Goal: Information Seeking & Learning: Check status

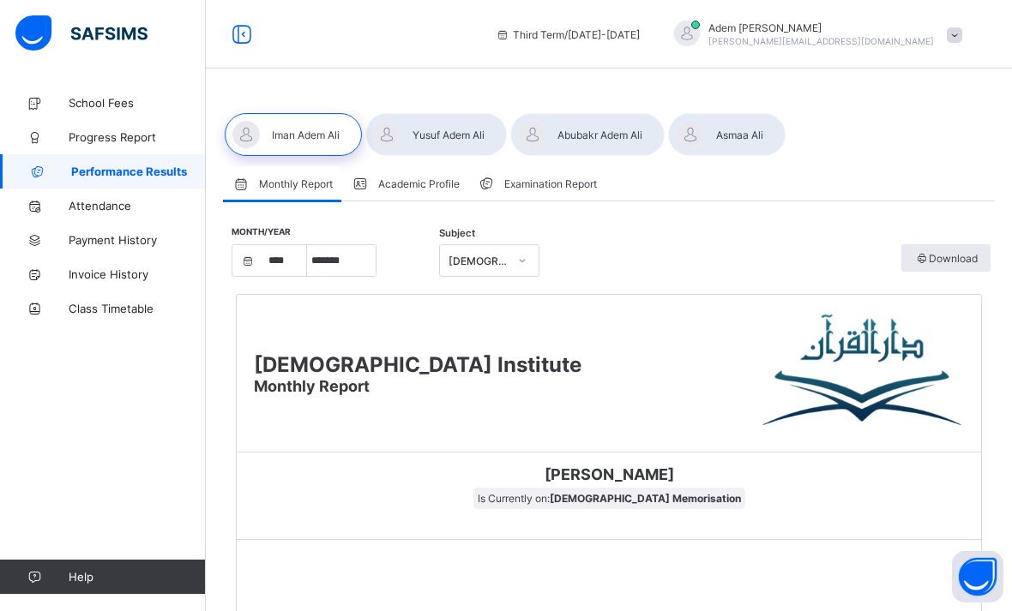
select select "****"
select select "*"
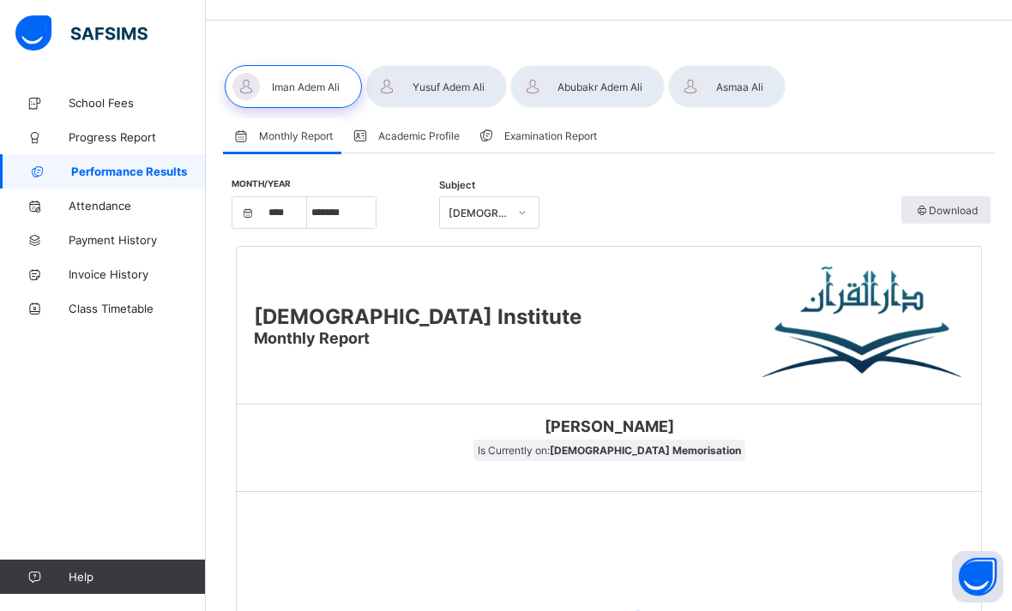
scroll to position [48, 0]
click at [33, 200] on icon at bounding box center [34, 206] width 69 height 13
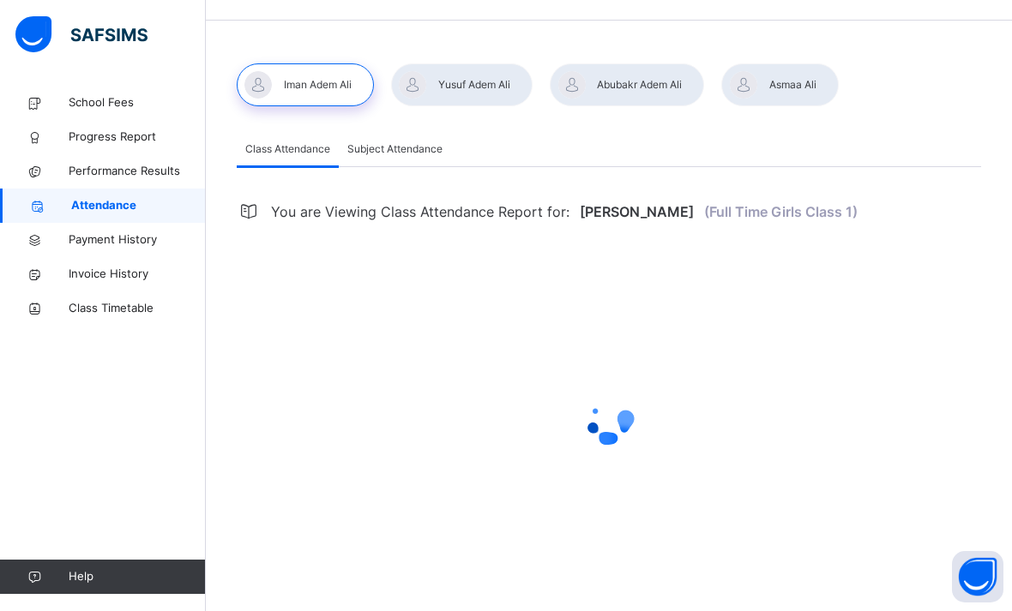
select select "****"
select select "*"
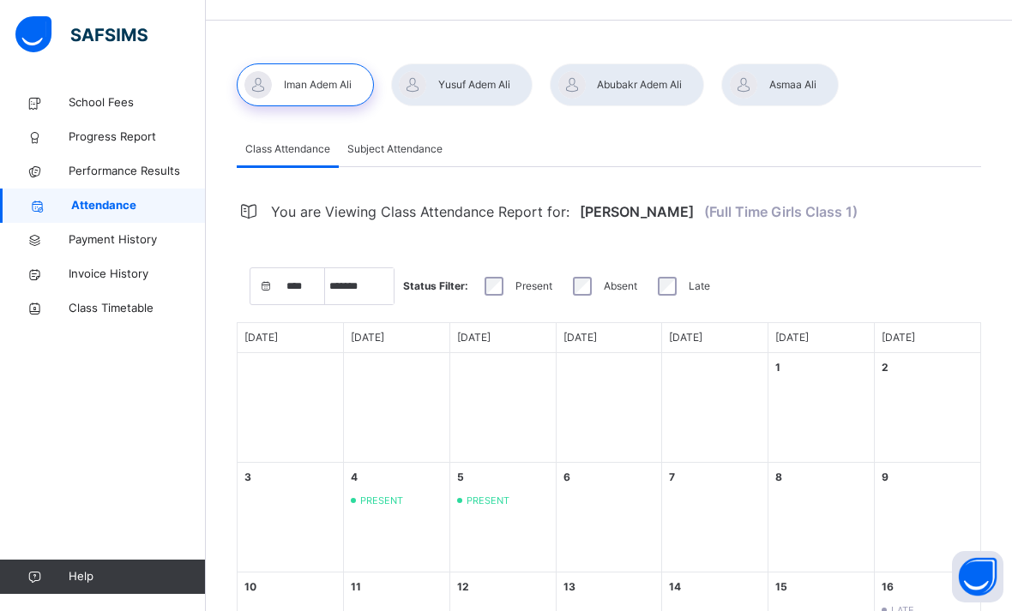
click at [73, 307] on span "Class Timetable" at bounding box center [137, 308] width 137 height 17
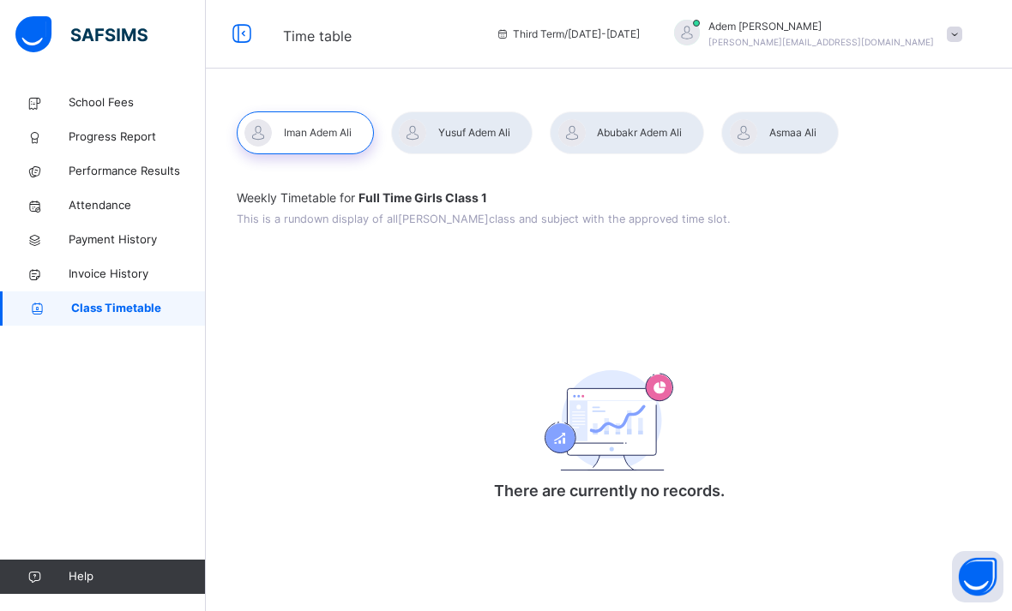
click at [647, 111] on div at bounding box center [627, 132] width 154 height 43
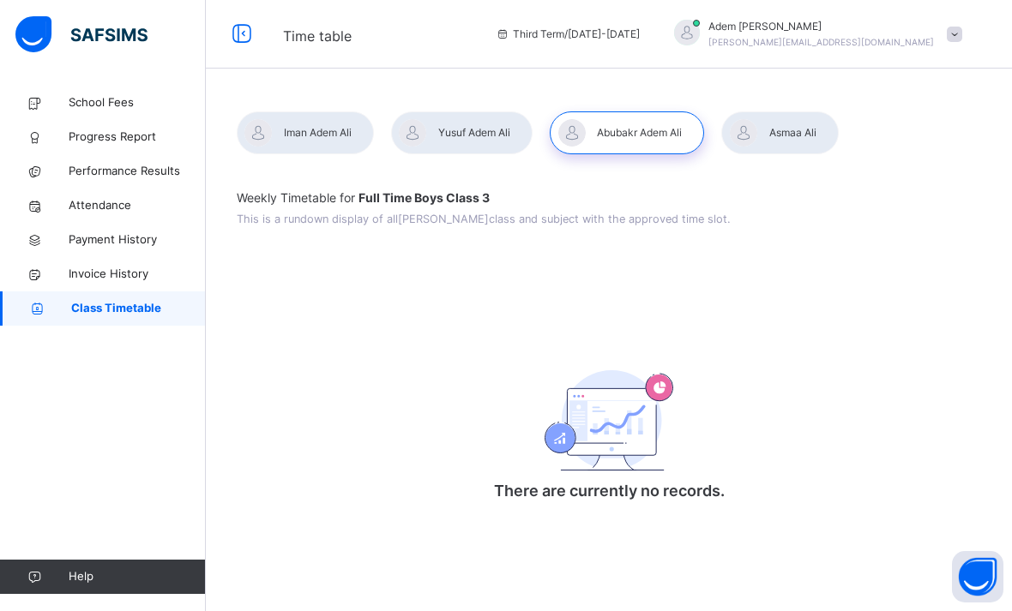
click at [47, 171] on icon at bounding box center [34, 172] width 69 height 13
select select "****"
select select "*"
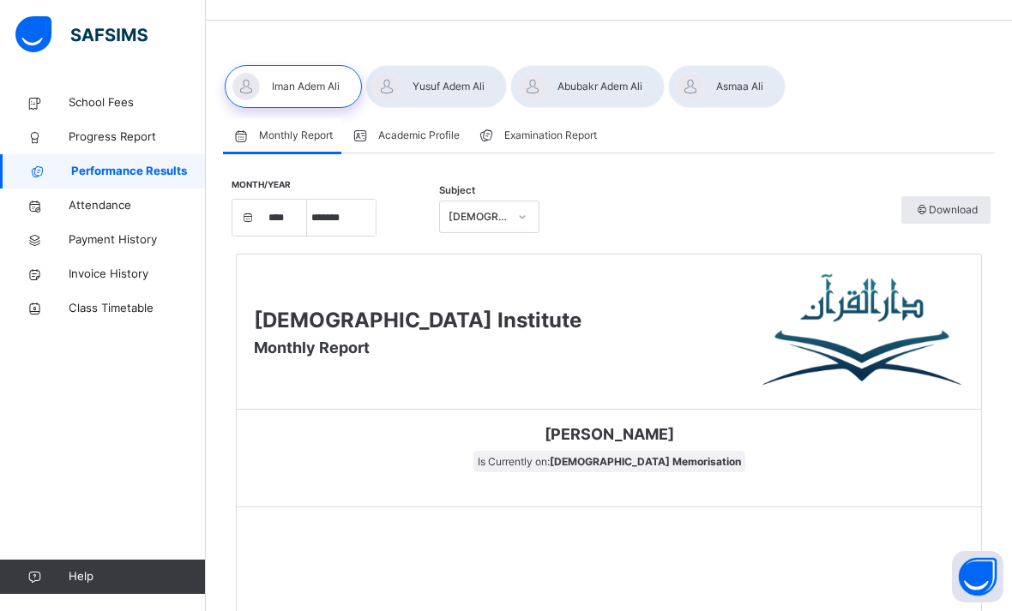
click at [636, 75] on div at bounding box center [587, 86] width 154 height 43
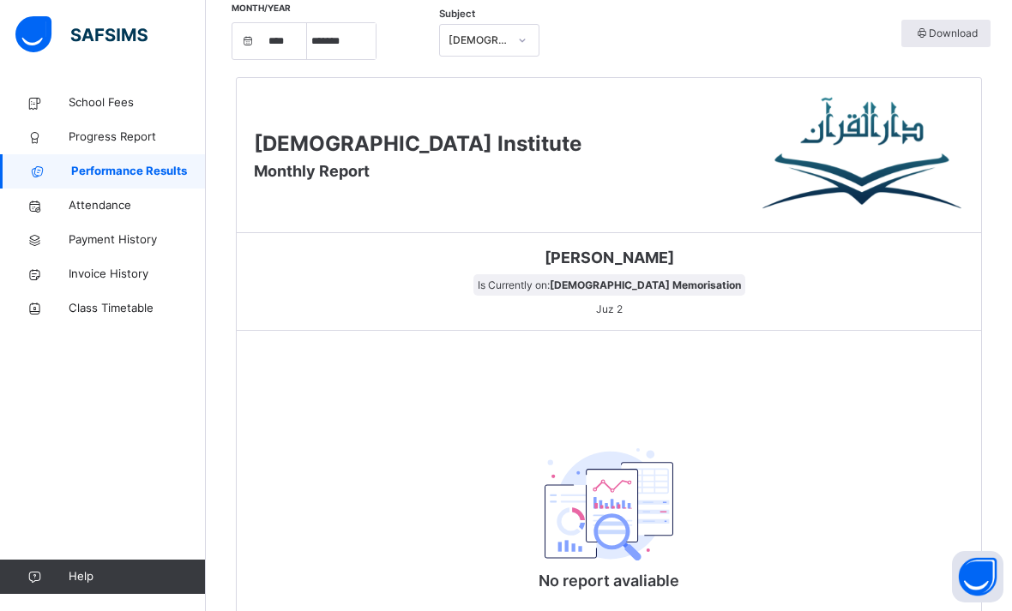
scroll to position [281, 0]
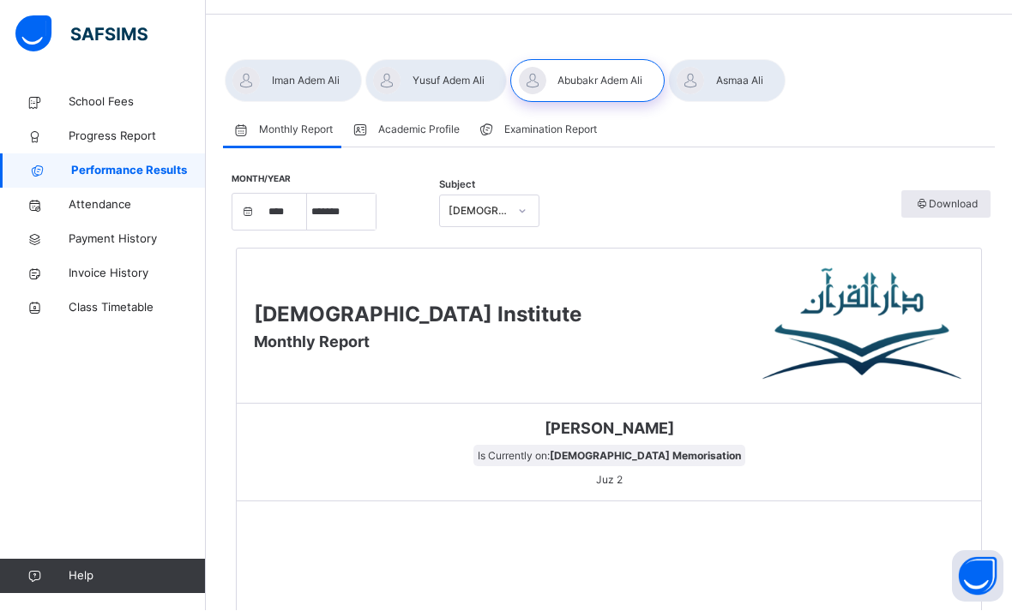
click at [975, 194] on div "Download" at bounding box center [945, 204] width 89 height 27
click at [65, 136] on icon at bounding box center [34, 137] width 69 height 13
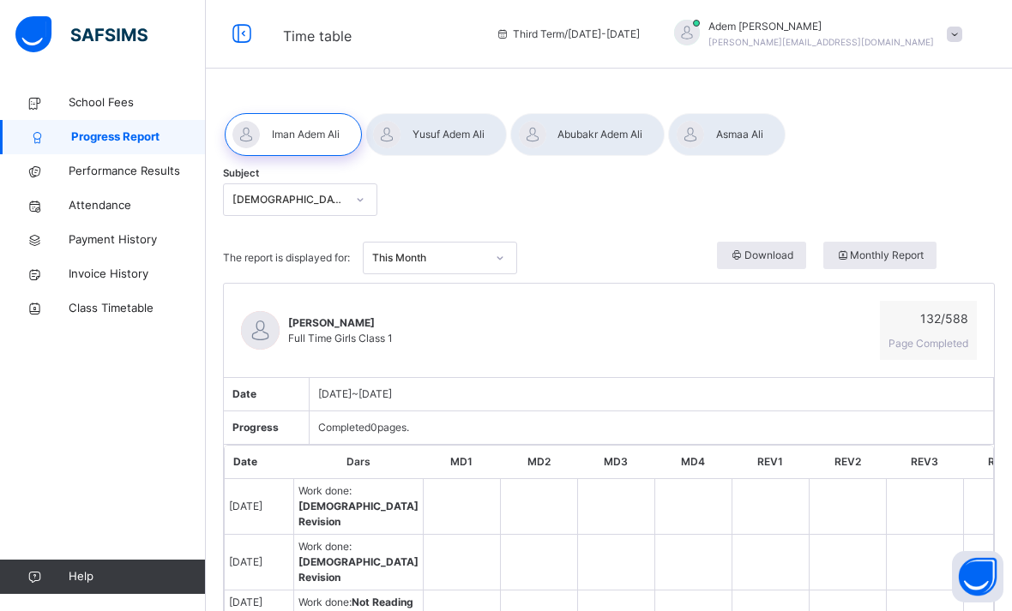
scroll to position [1, 0]
click at [732, 147] on div at bounding box center [726, 133] width 117 height 43
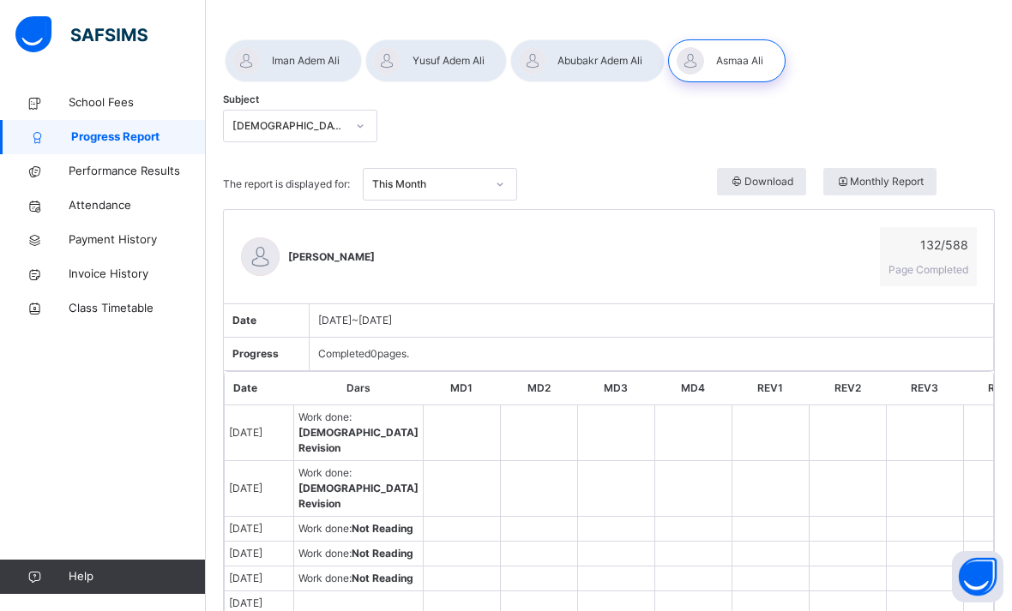
scroll to position [40, 0]
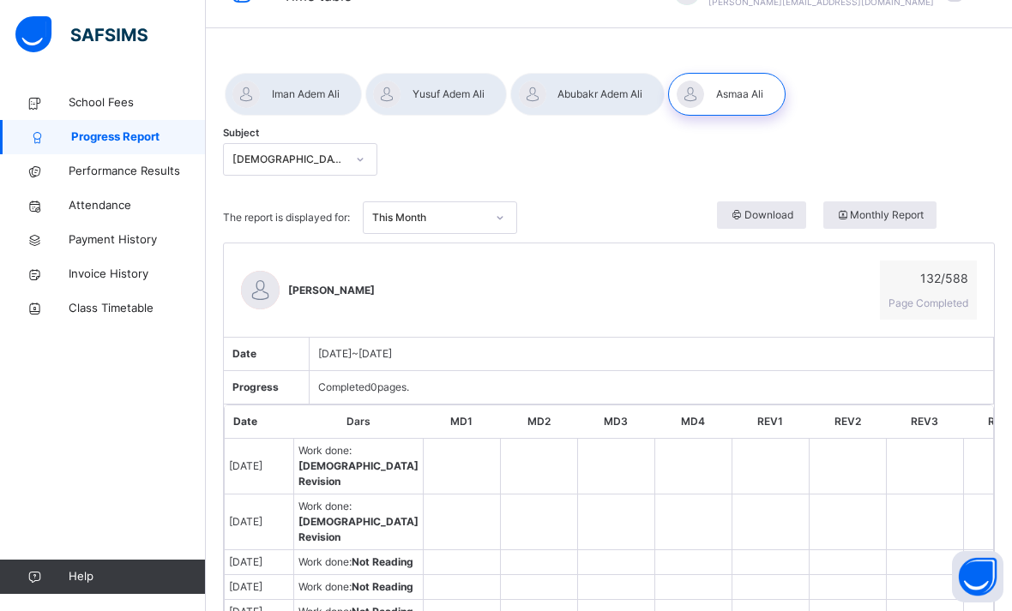
click at [743, 112] on div at bounding box center [726, 94] width 117 height 43
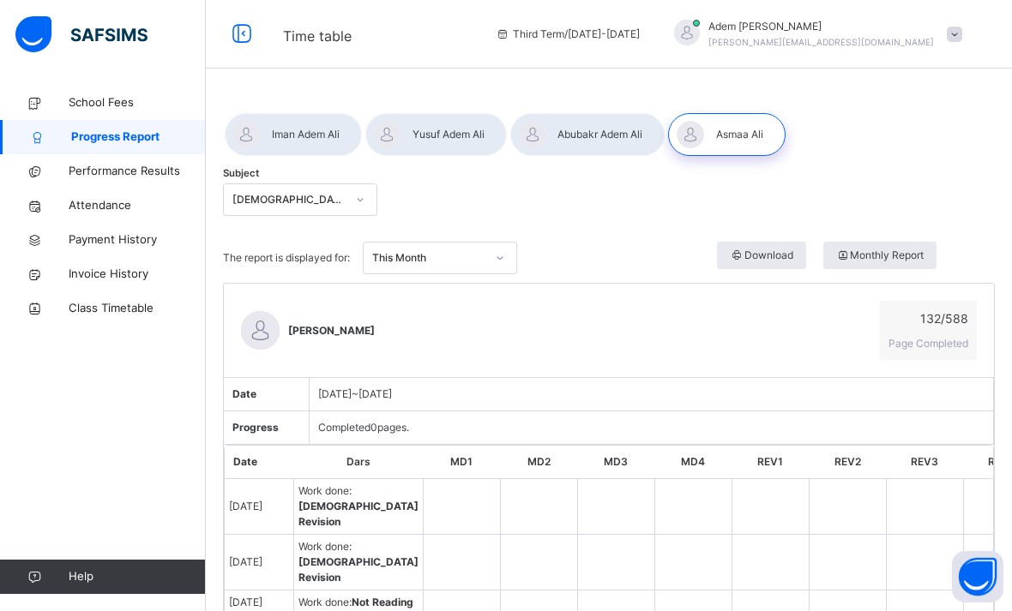
click at [949, 36] on span at bounding box center [954, 34] width 15 height 15
click at [920, 68] on li "online" at bounding box center [906, 74] width 127 height 30
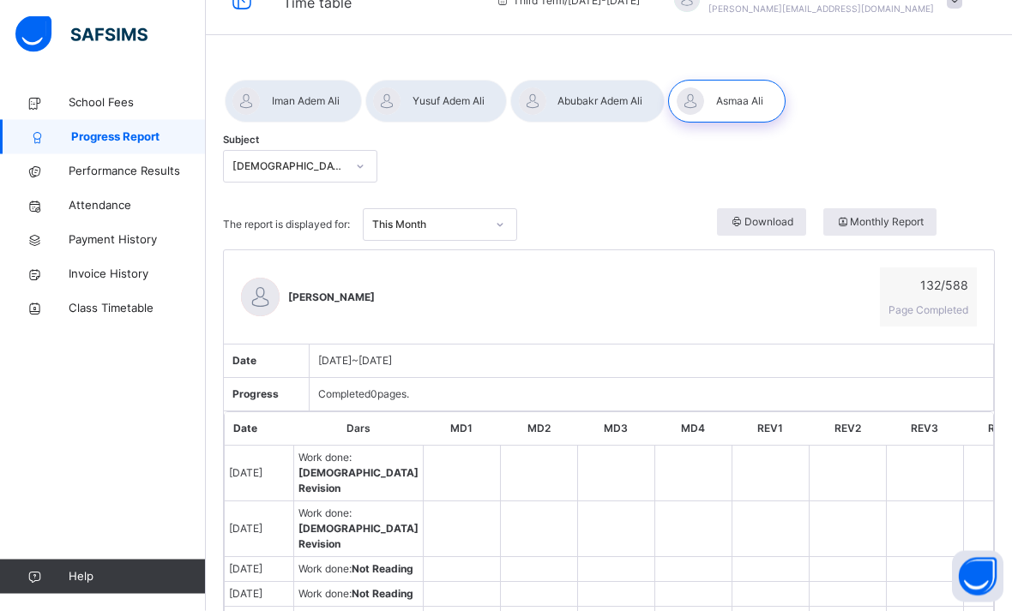
click at [624, 105] on div at bounding box center [587, 102] width 154 height 43
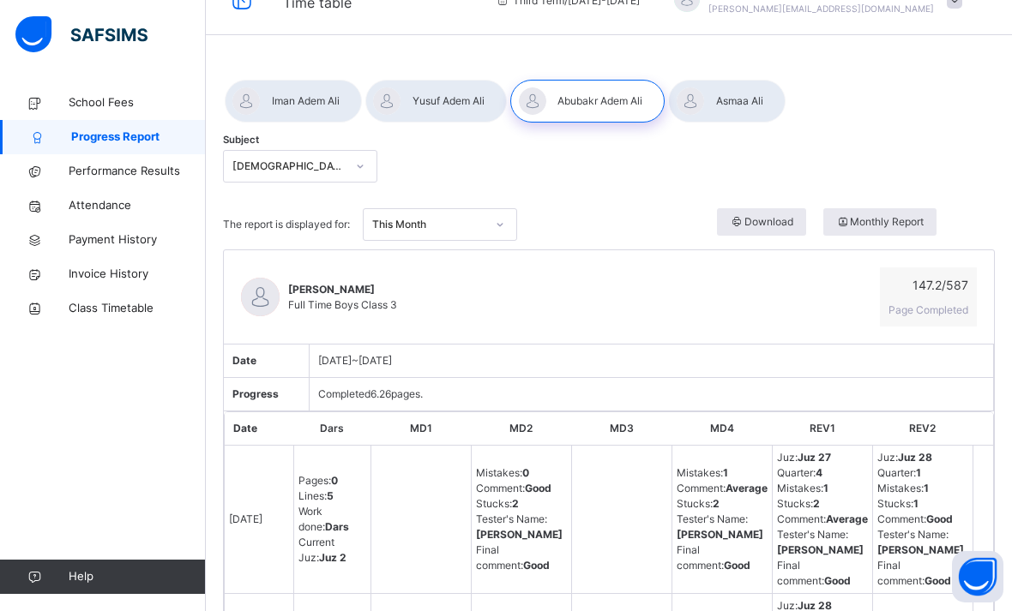
click at [720, 92] on div at bounding box center [726, 101] width 117 height 43
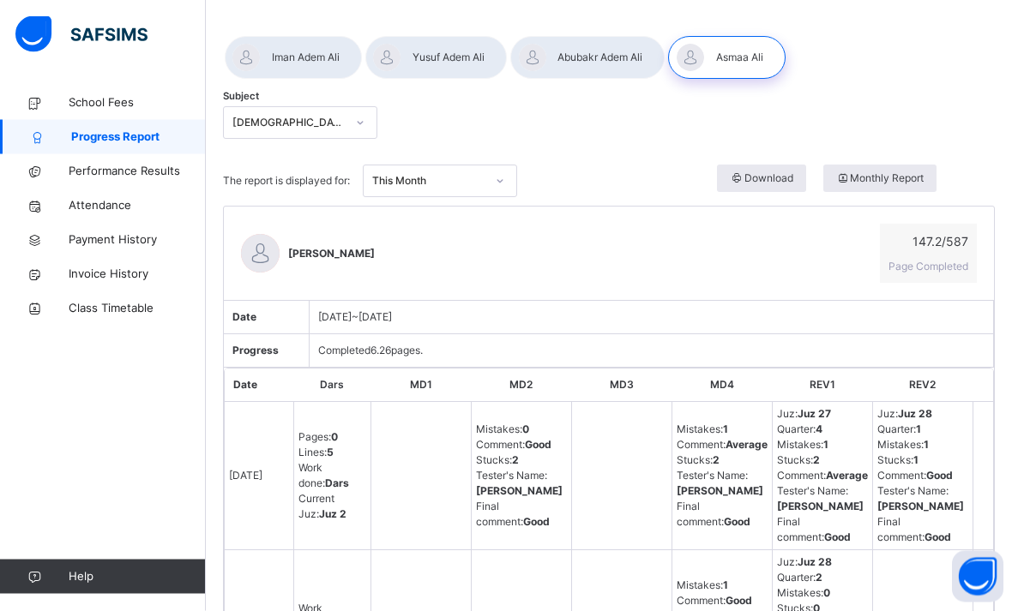
scroll to position [80, 0]
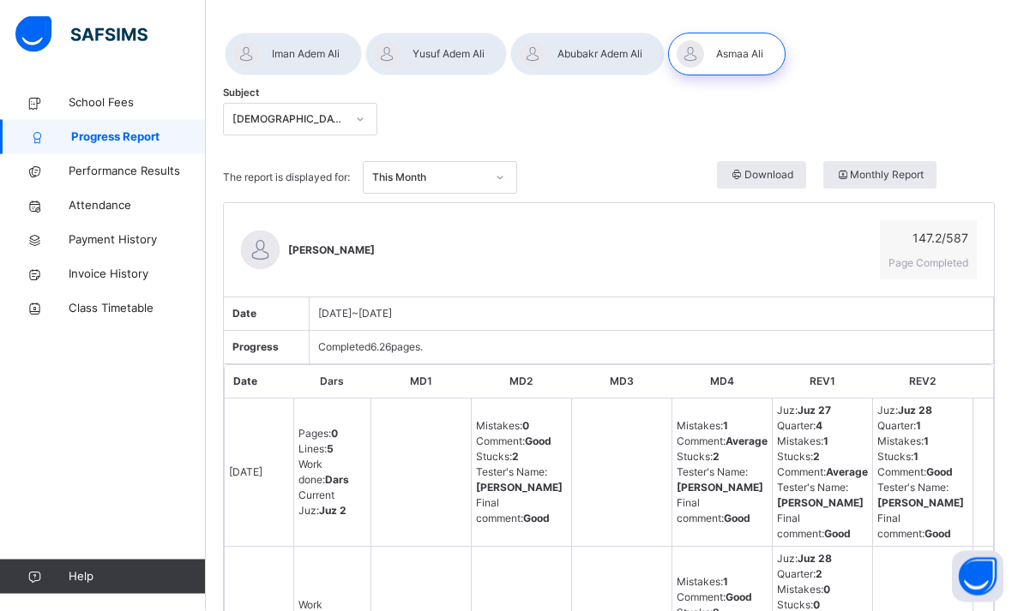
click at [614, 53] on div at bounding box center [587, 54] width 154 height 43
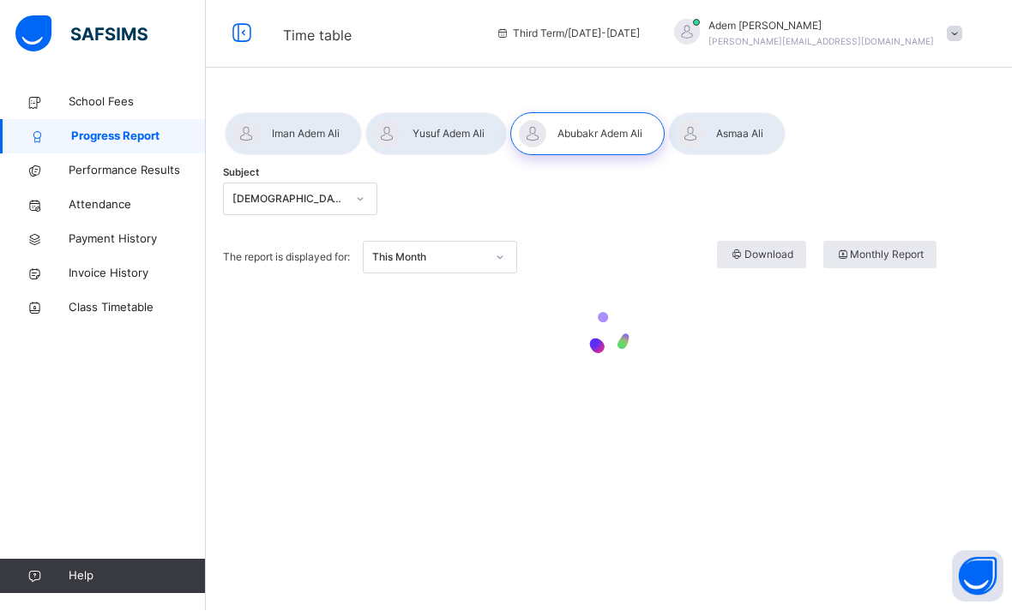
scroll to position [1, 0]
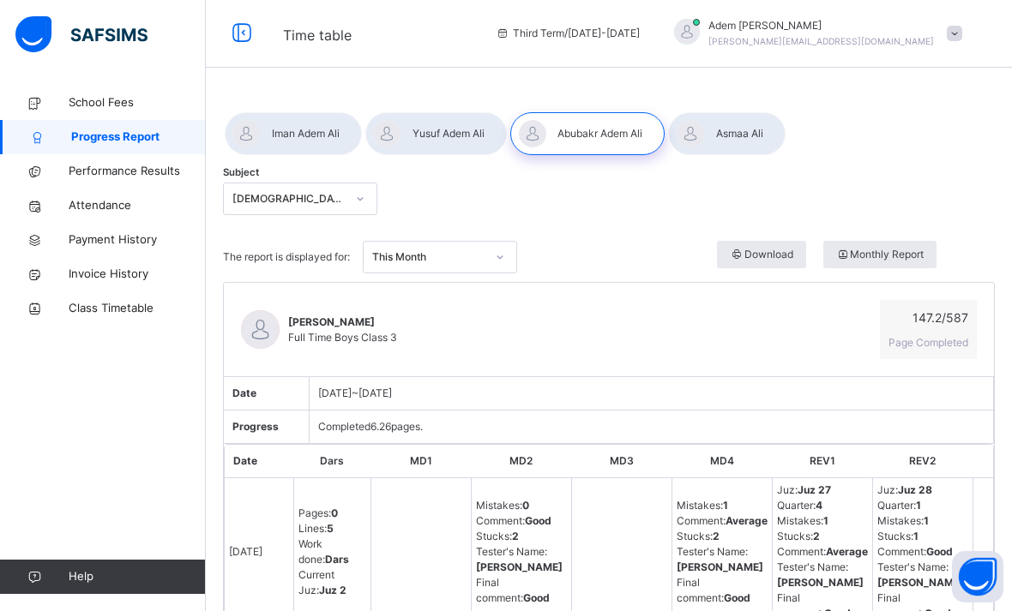
click at [473, 137] on div at bounding box center [436, 133] width 142 height 43
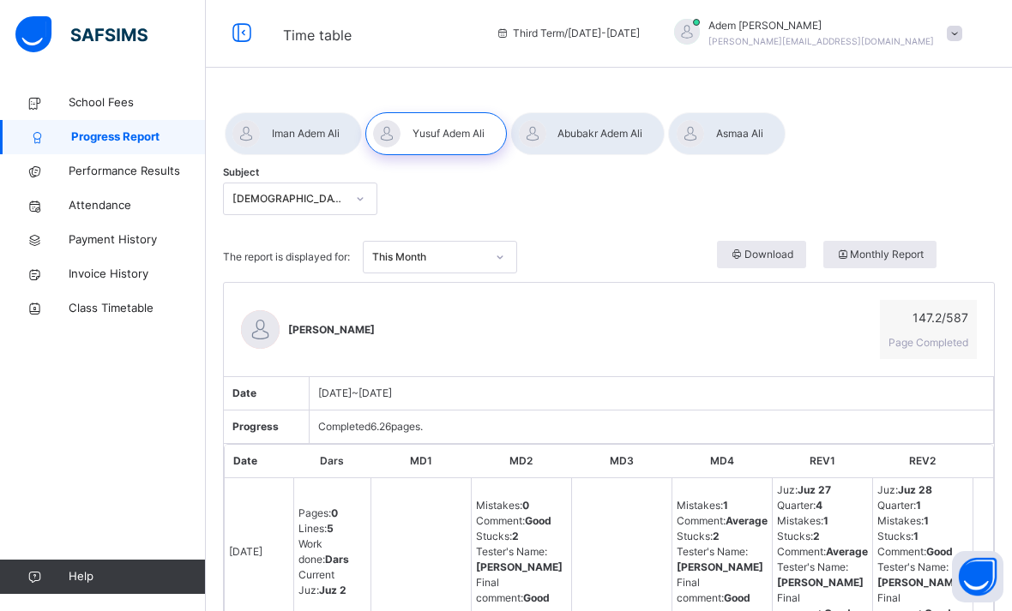
click at [350, 136] on div at bounding box center [293, 133] width 137 height 43
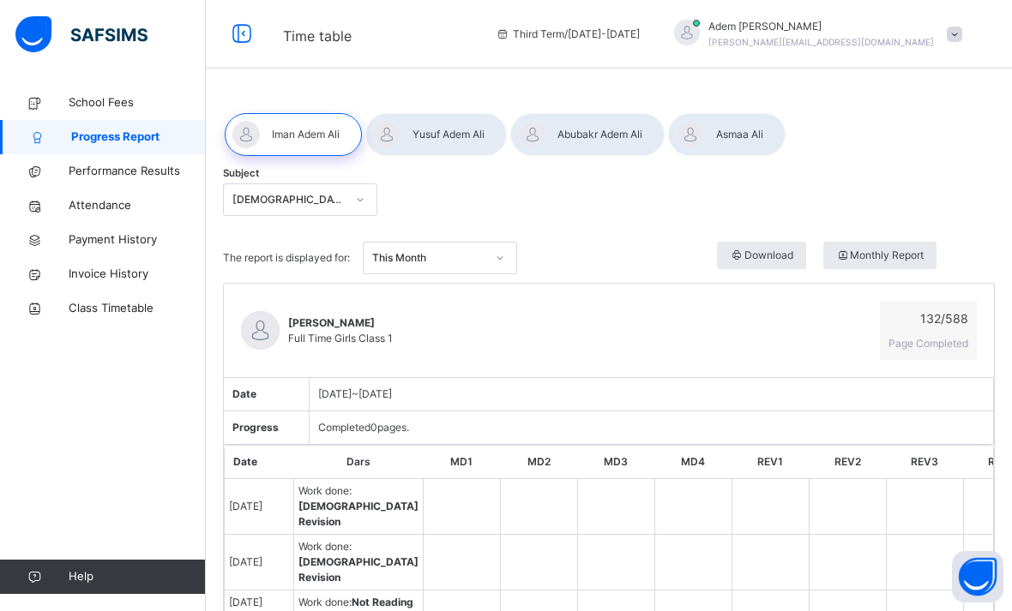
click at [738, 117] on div at bounding box center [726, 134] width 117 height 43
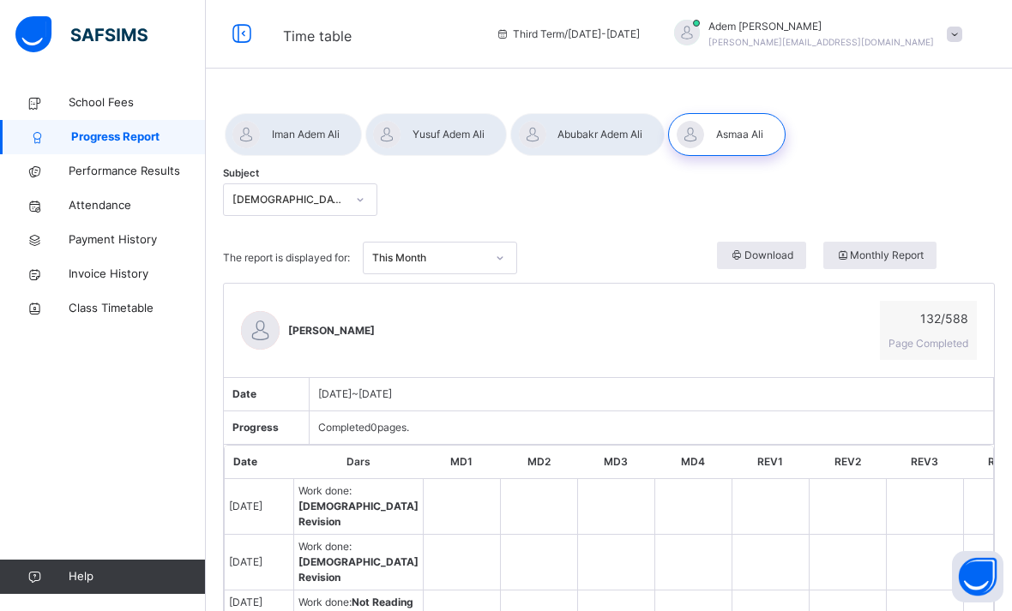
click at [644, 141] on div at bounding box center [587, 134] width 154 height 43
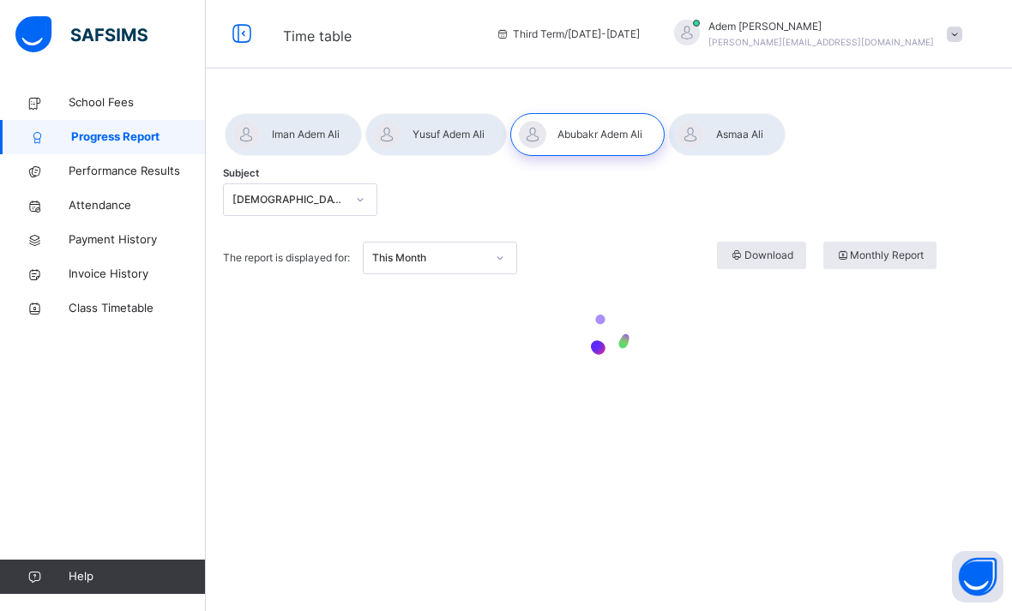
click at [729, 136] on div at bounding box center [726, 134] width 117 height 43
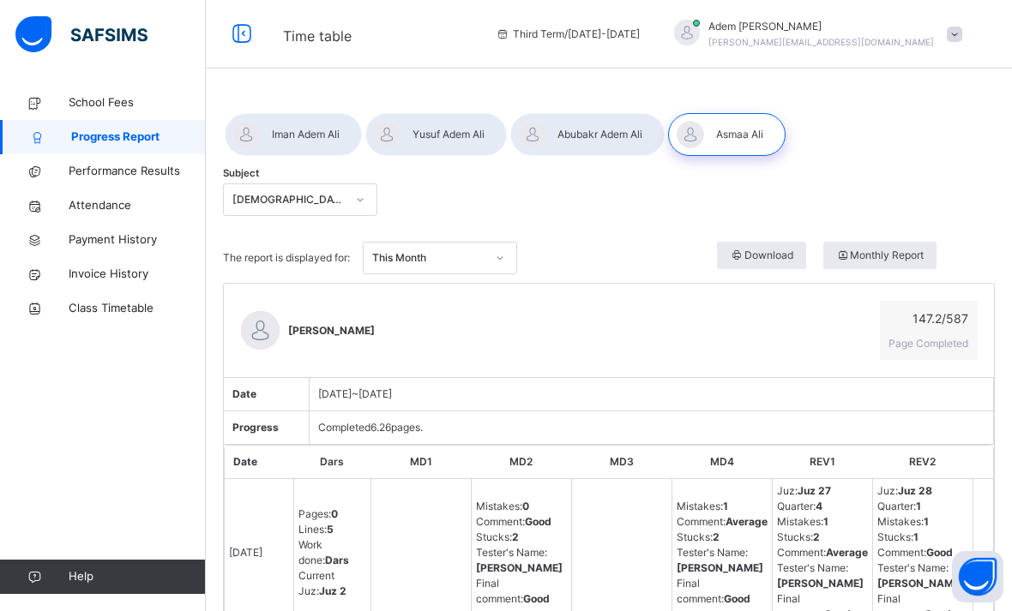
click at [743, 134] on div at bounding box center [726, 134] width 117 height 43
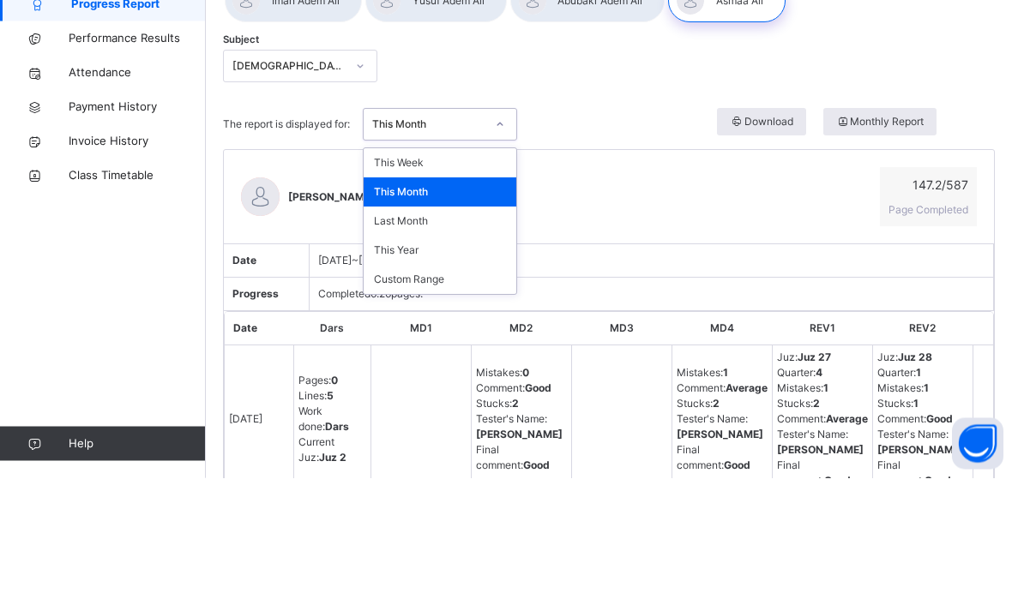
click at [469, 282] on div "This Week" at bounding box center [440, 296] width 153 height 29
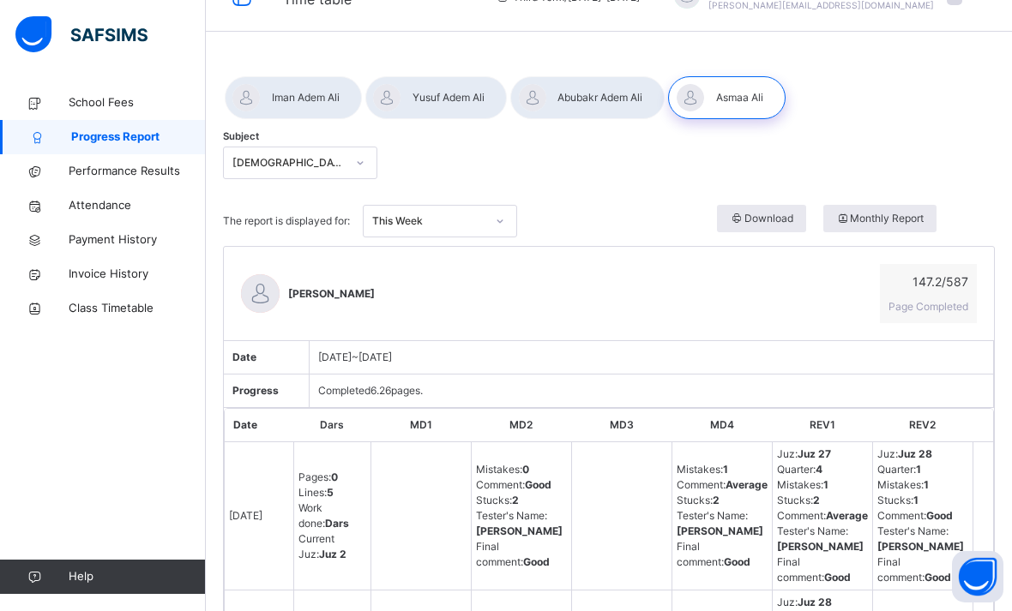
scroll to position [41, 0]
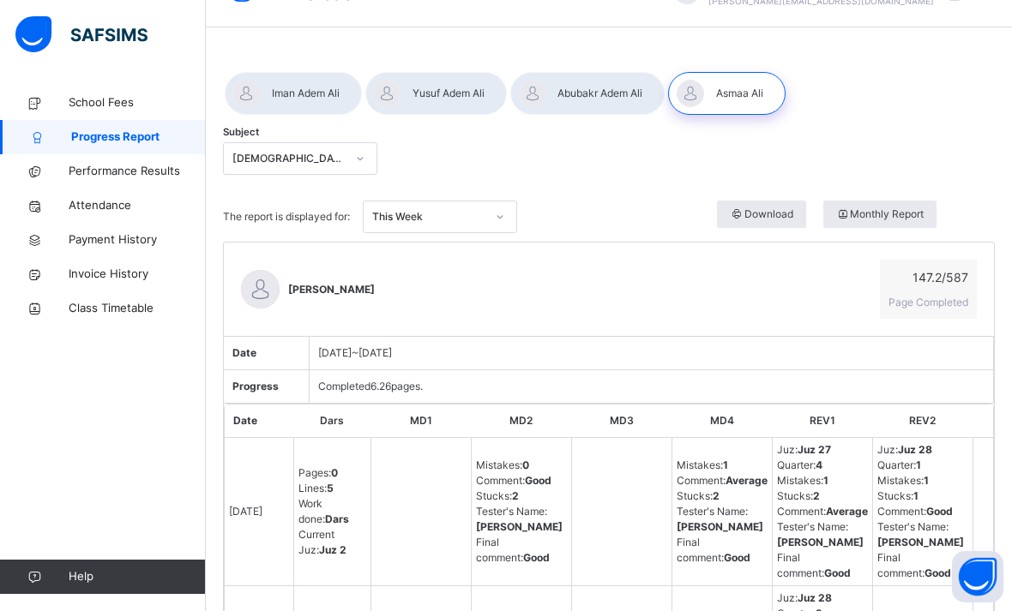
click at [738, 96] on div at bounding box center [726, 93] width 117 height 43
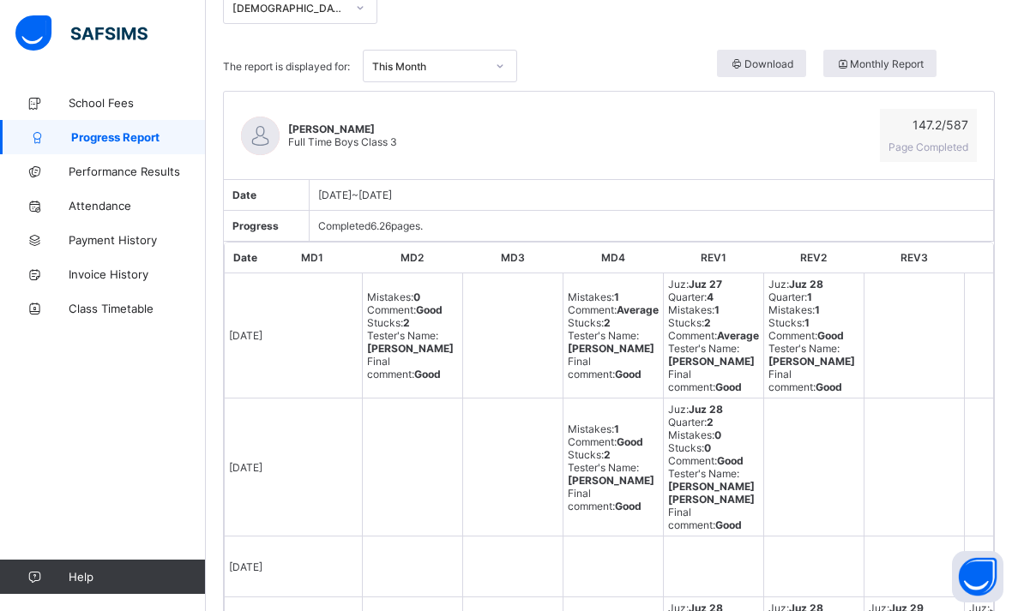
scroll to position [191, 0]
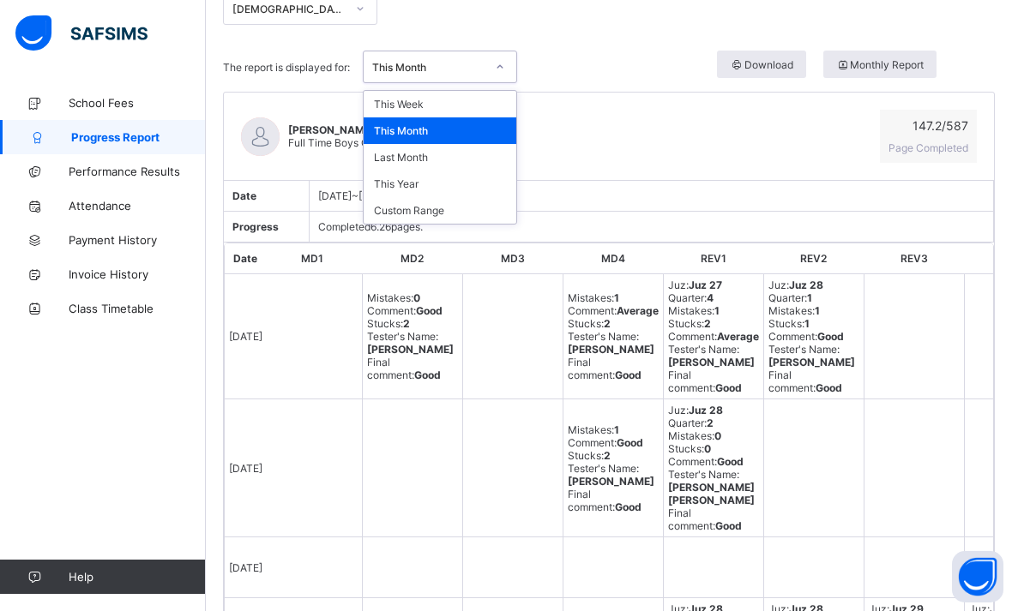
click at [388, 185] on div "This Year" at bounding box center [440, 184] width 153 height 27
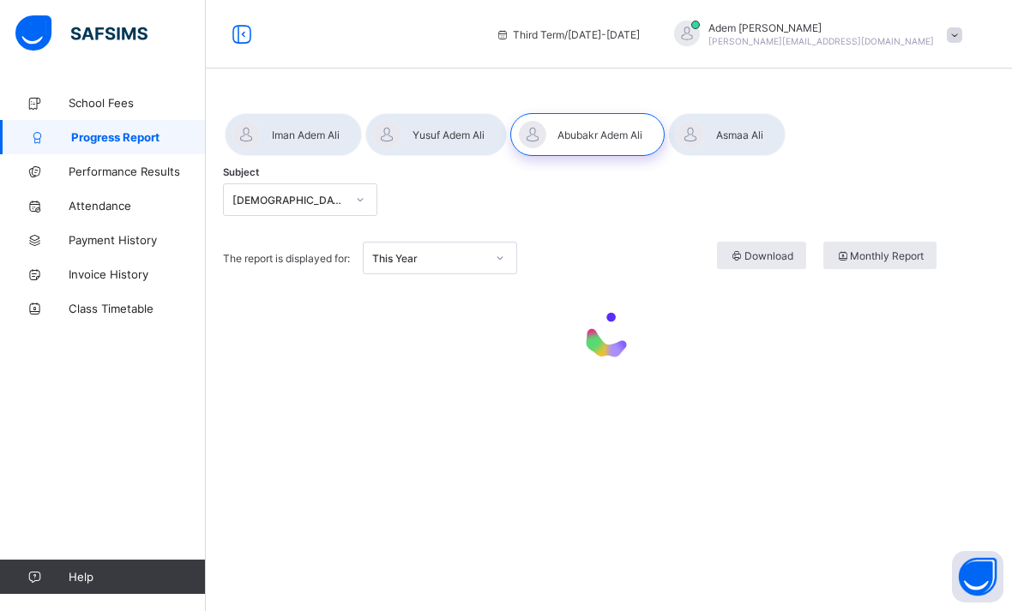
scroll to position [0, 0]
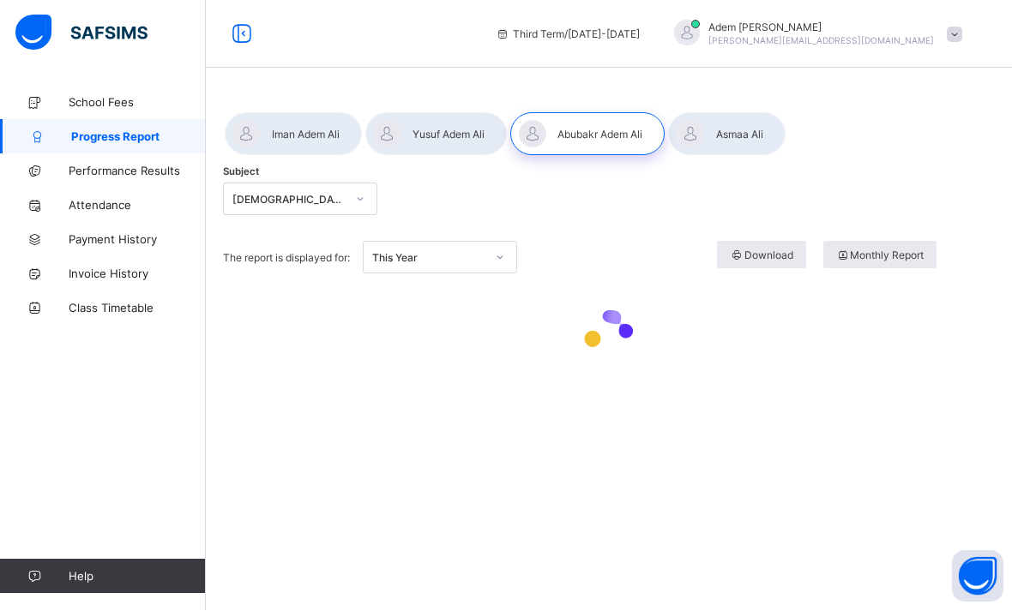
click at [781, 117] on div at bounding box center [726, 134] width 117 height 43
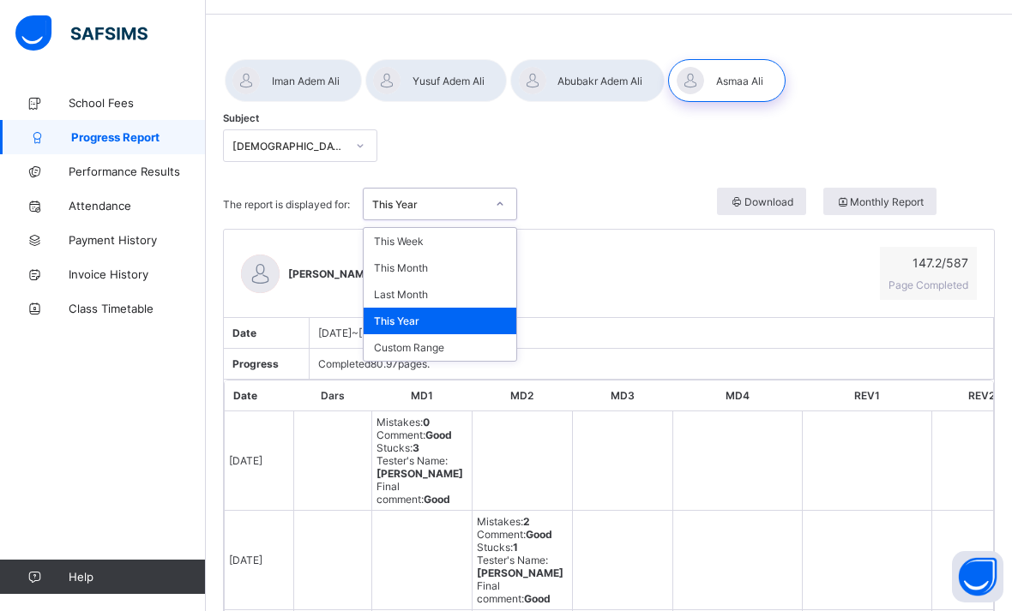
scroll to position [53, 0]
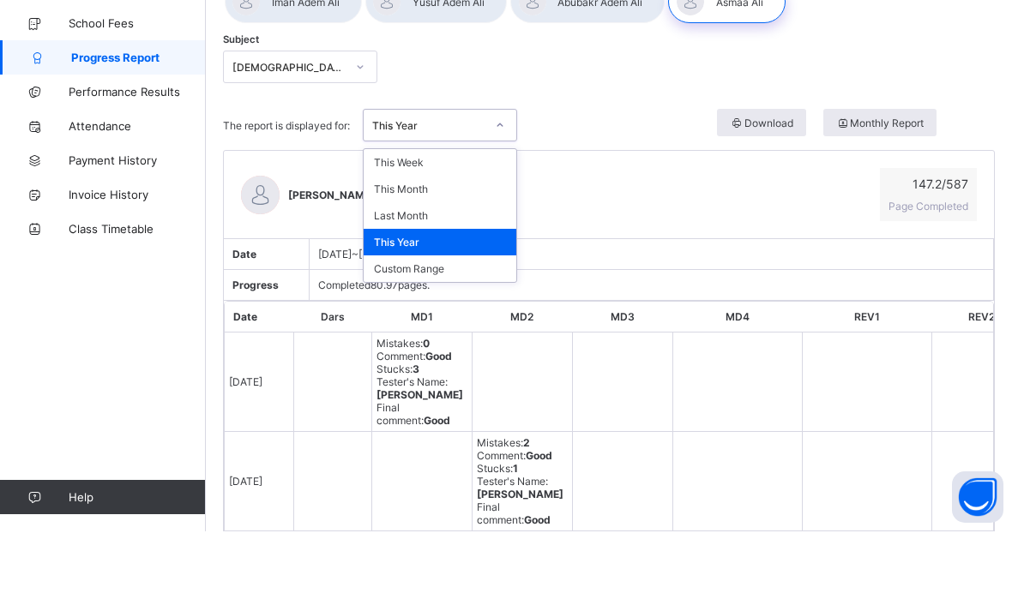
click at [448, 282] on div "Last Month" at bounding box center [440, 295] width 153 height 27
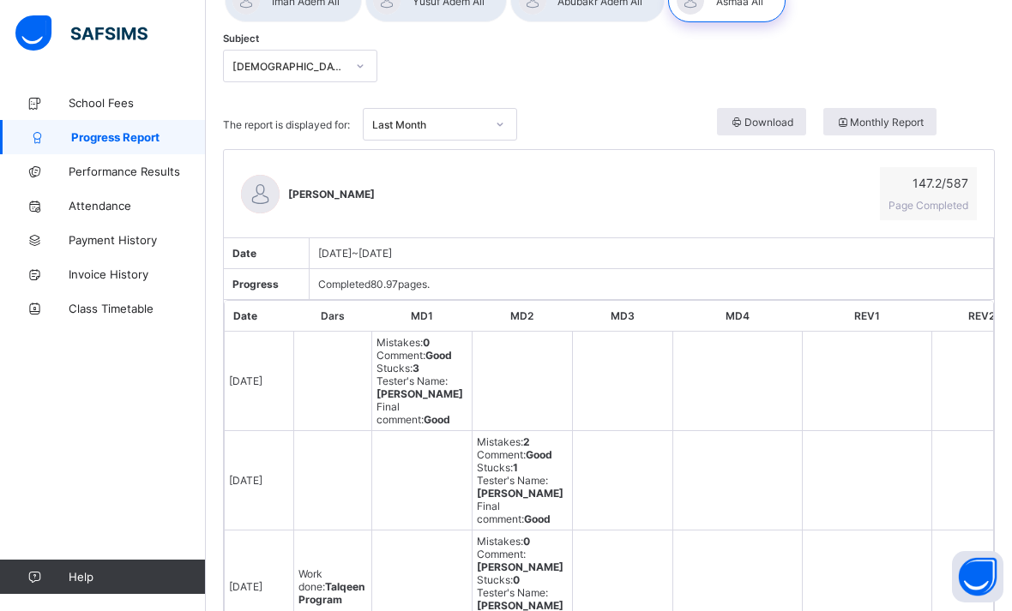
scroll to position [133, 0]
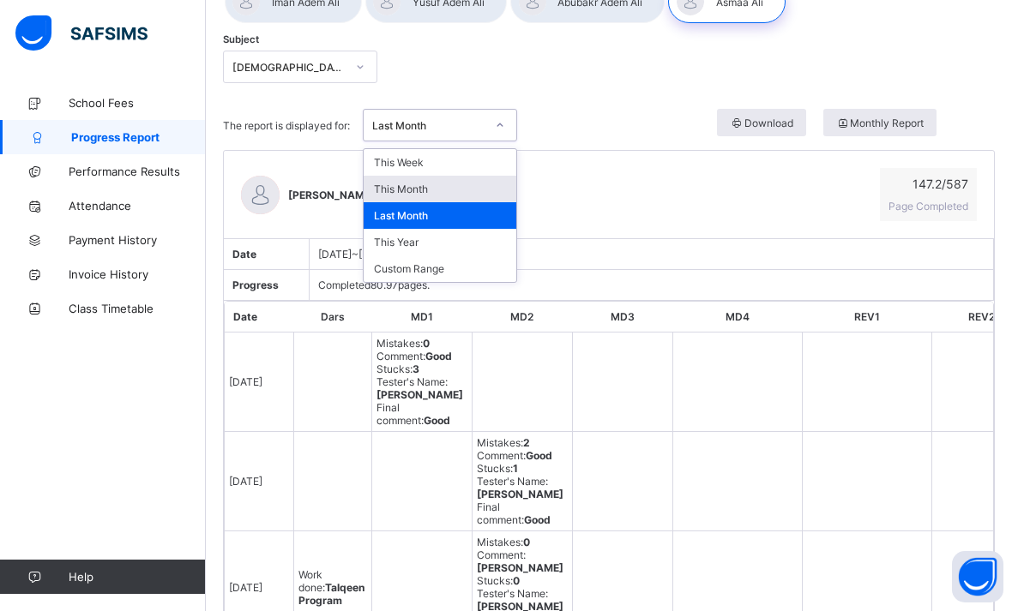
click at [449, 184] on div "This Month" at bounding box center [440, 189] width 153 height 27
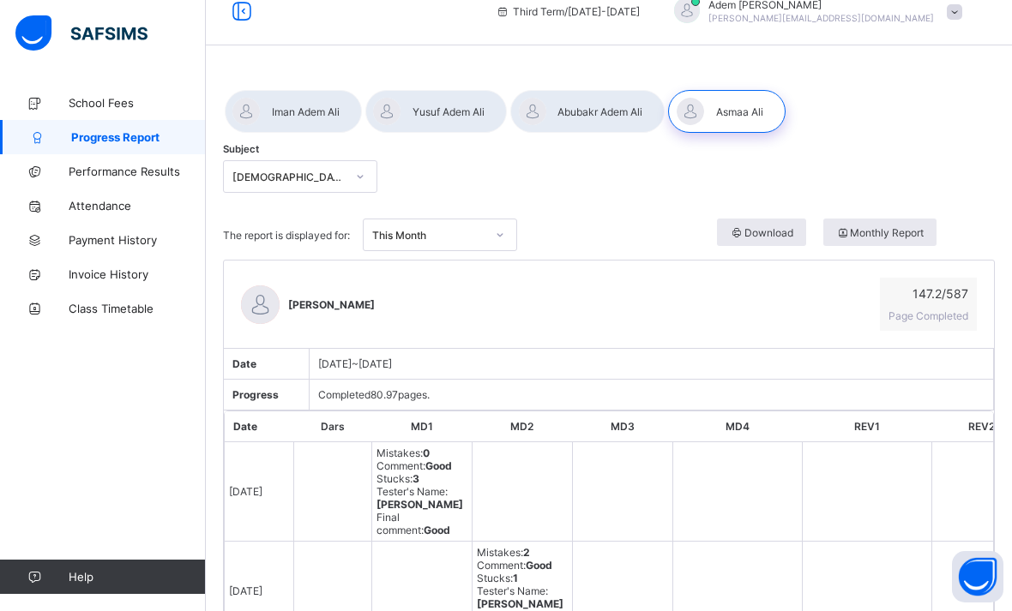
scroll to position [24, 0]
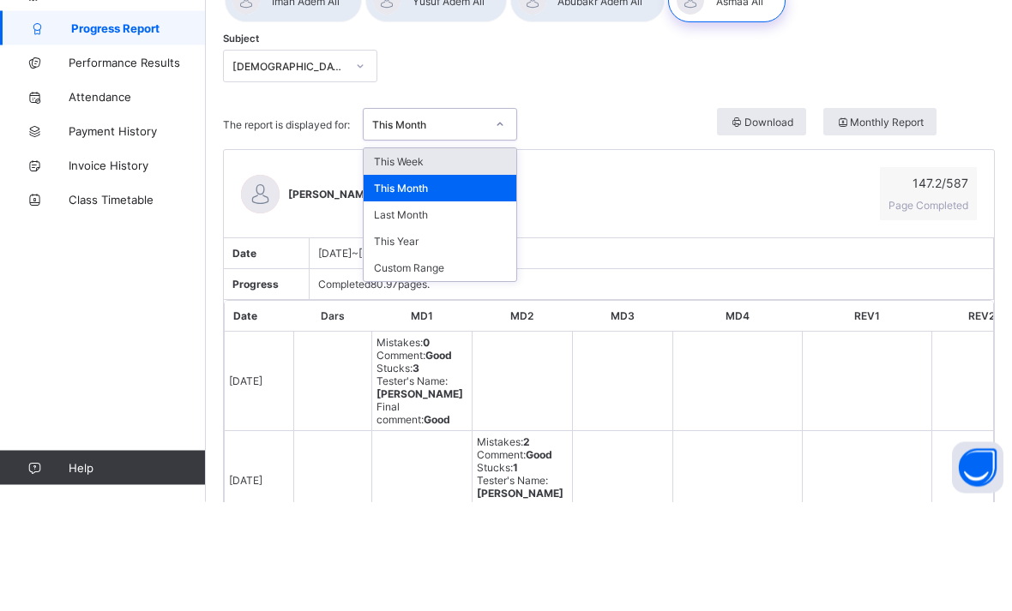
click at [407, 258] on div "This Week" at bounding box center [440, 271] width 153 height 27
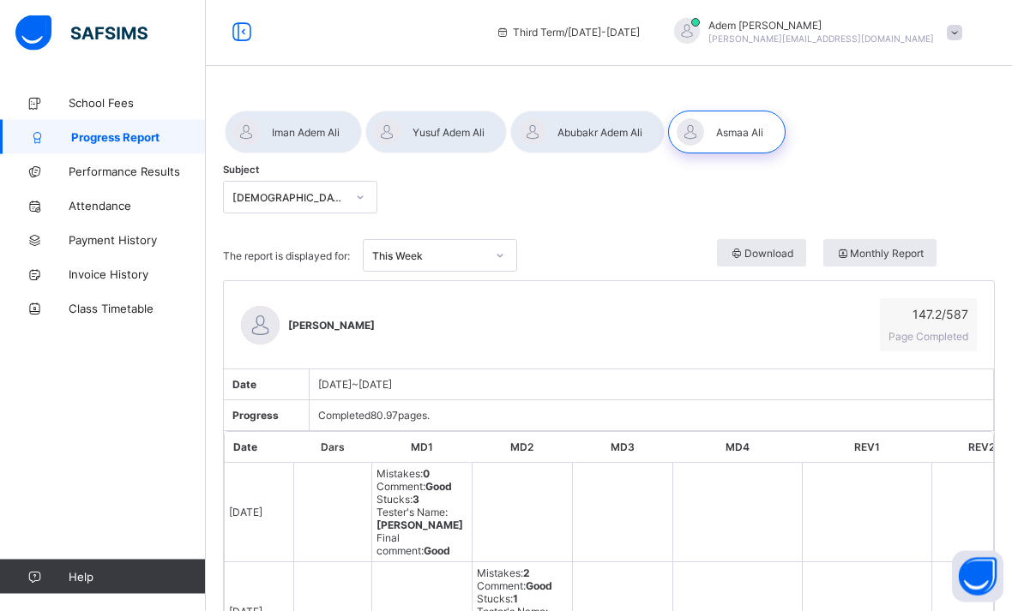
scroll to position [0, 0]
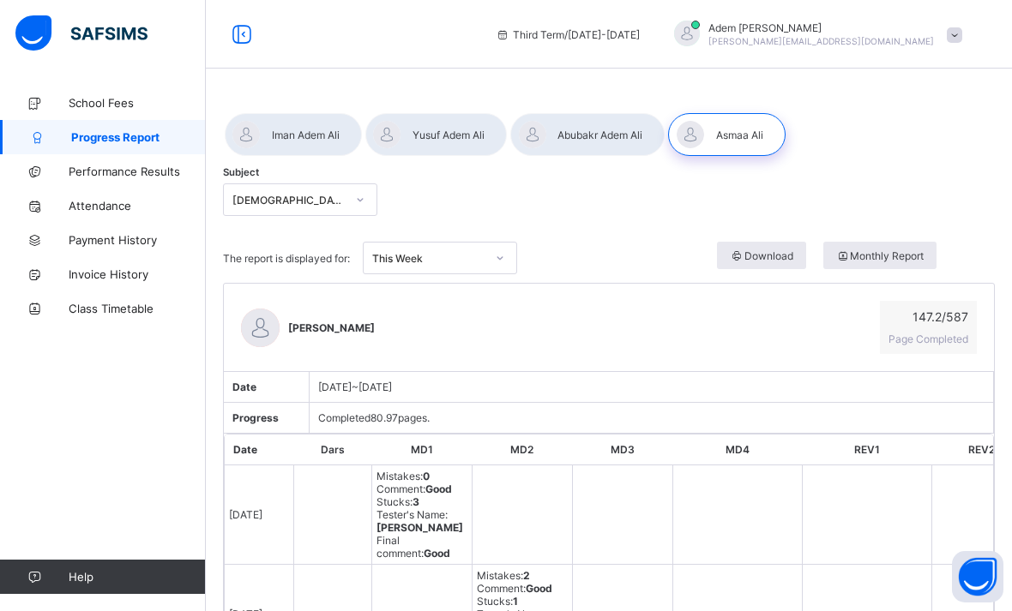
click at [309, 141] on div at bounding box center [293, 134] width 137 height 43
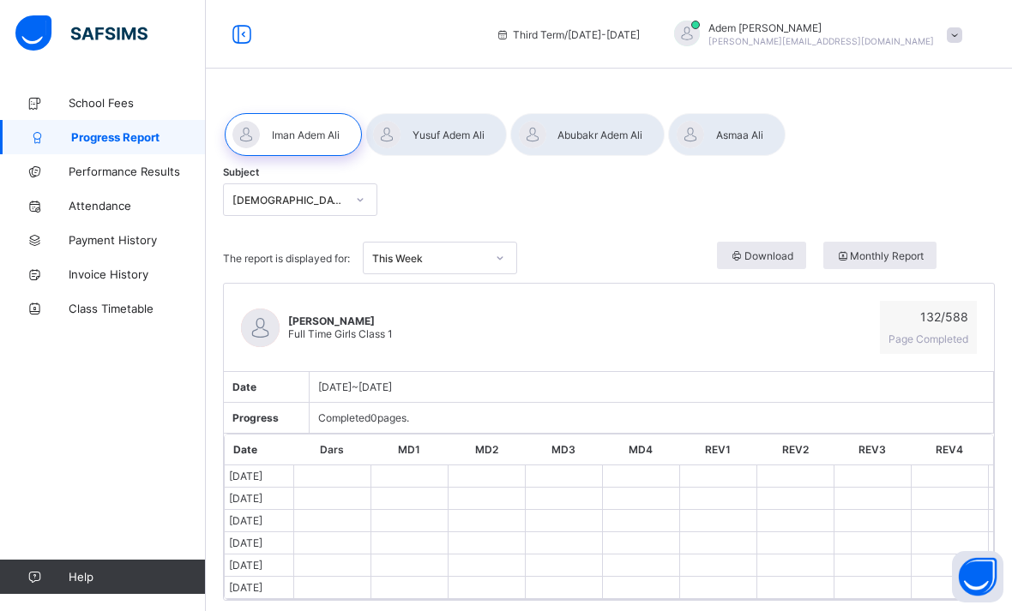
click at [483, 250] on div "This Week" at bounding box center [424, 258] width 120 height 24
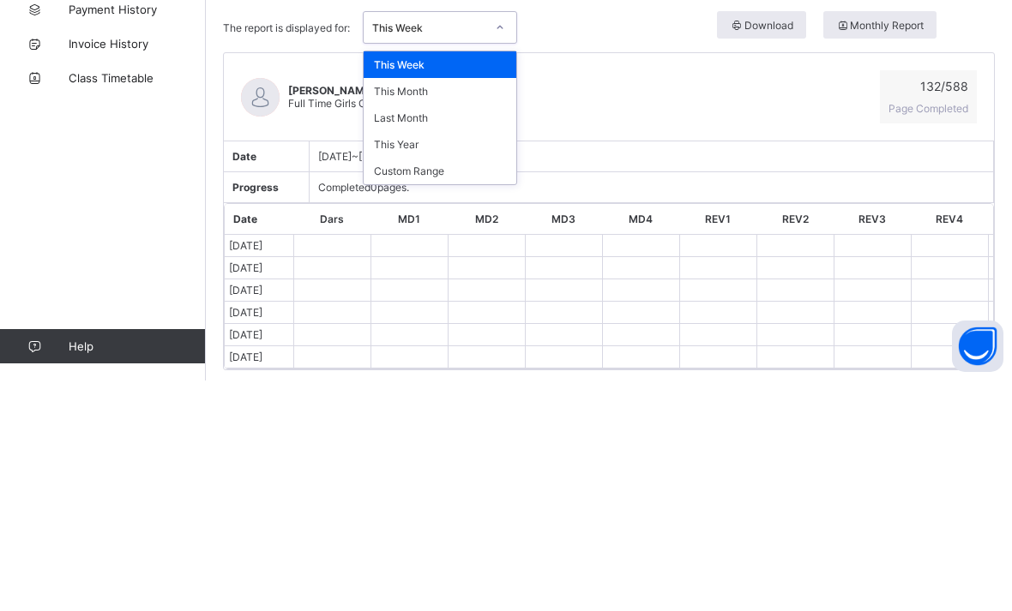
click at [483, 362] on div "This Year" at bounding box center [440, 375] width 153 height 27
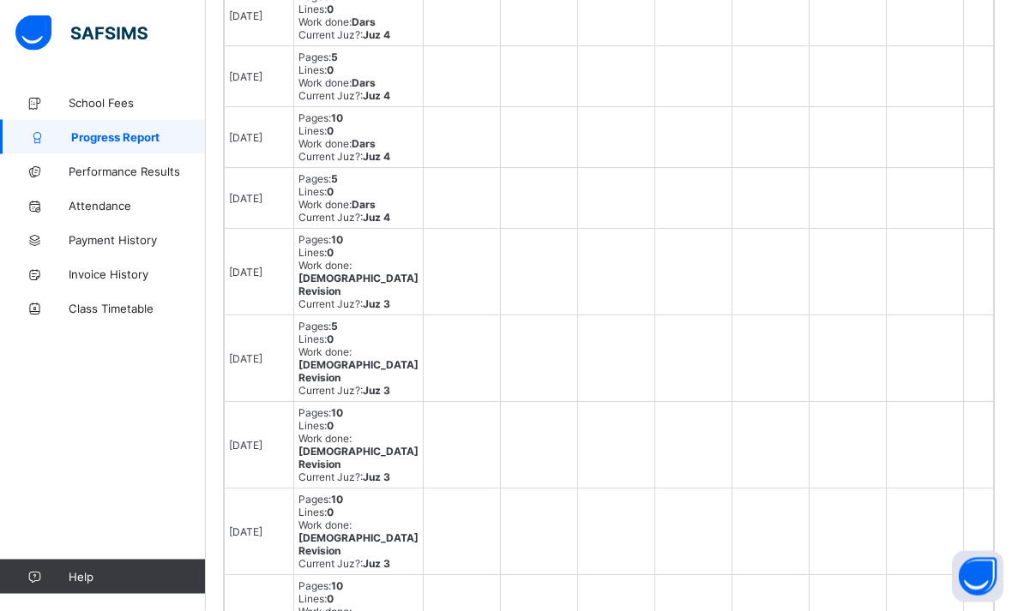
scroll to position [824, 0]
